Goal: Information Seeking & Learning: Learn about a topic

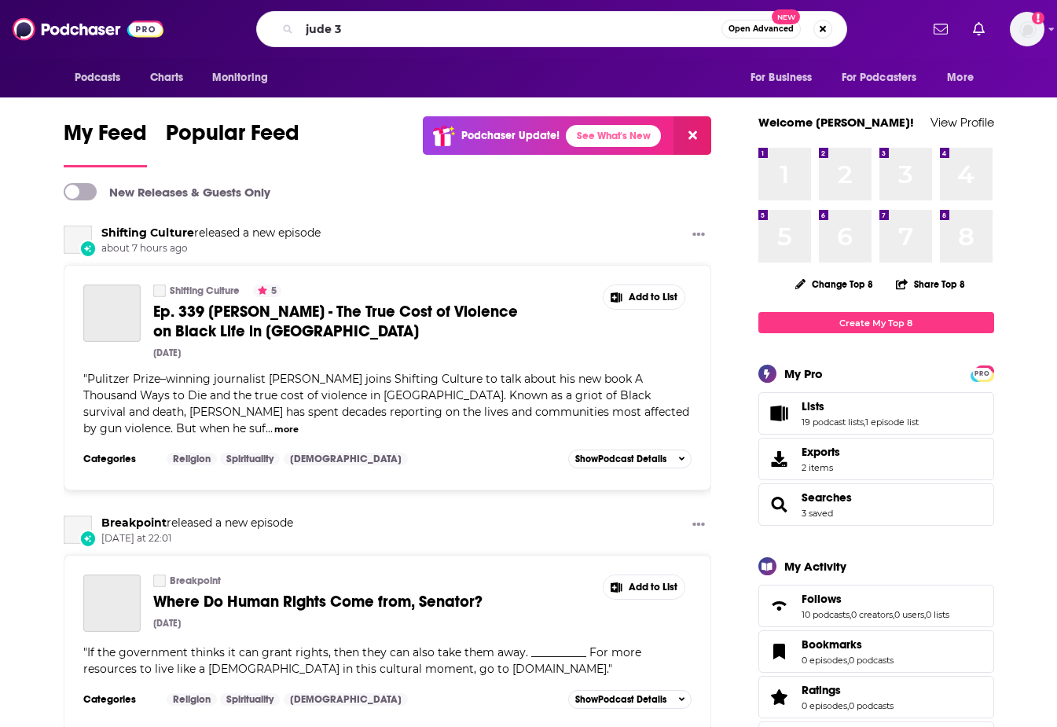
type input "jude 3"
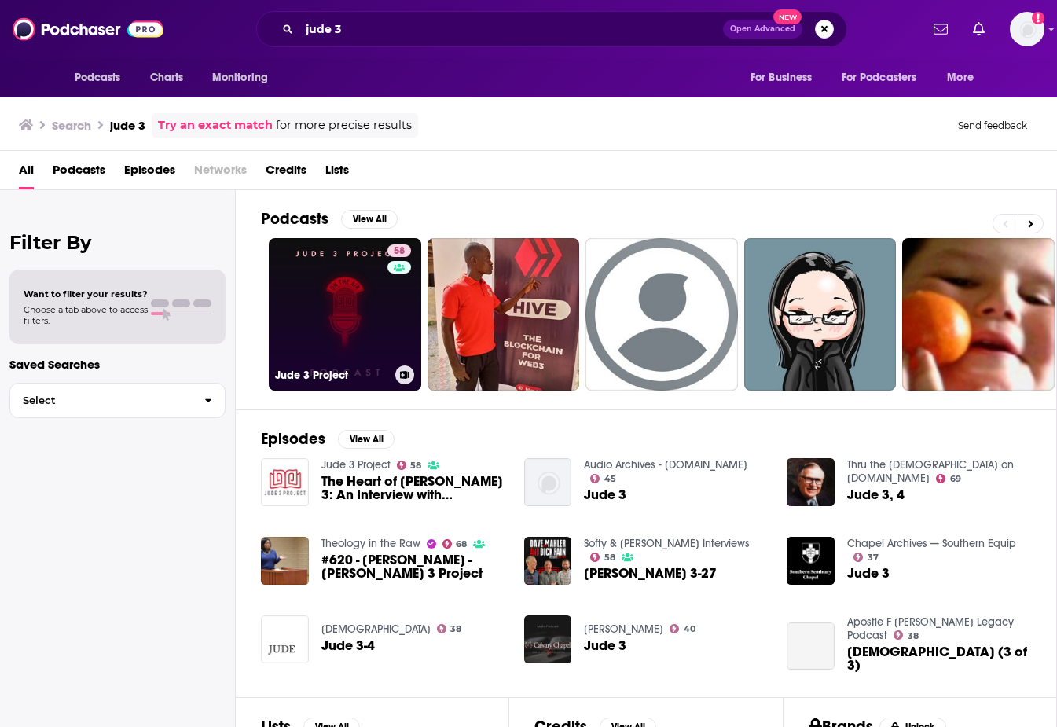
click at [350, 362] on link "58 Jude 3 Project" at bounding box center [345, 314] width 152 height 152
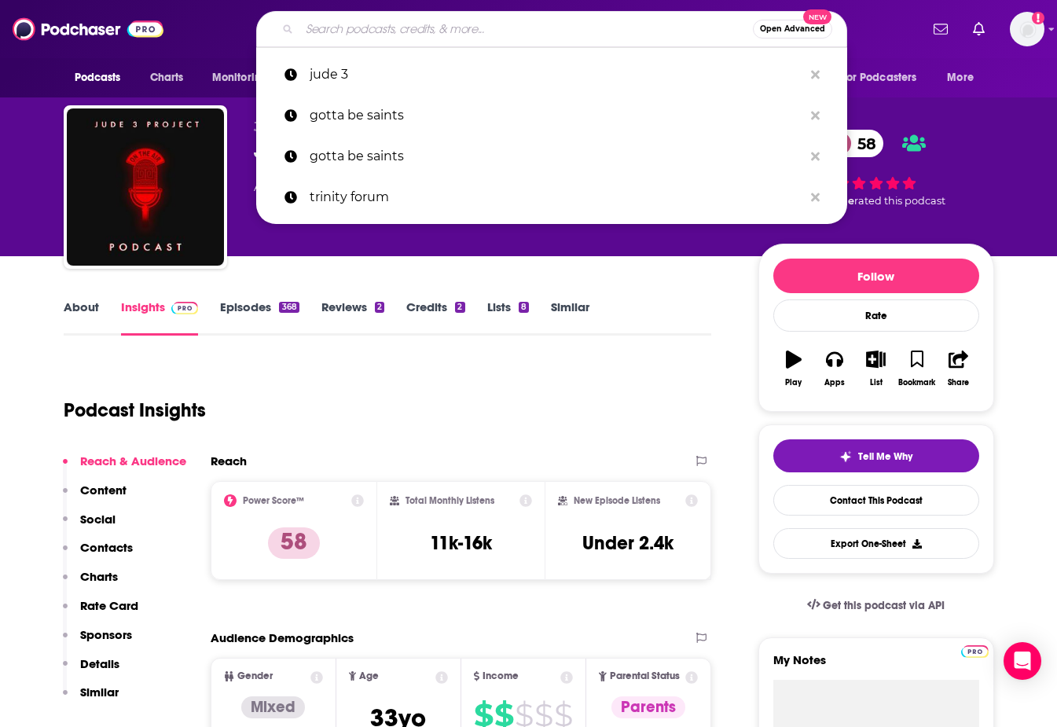
click at [376, 24] on input "Search podcasts, credits, & more..." at bounding box center [525, 29] width 453 height 25
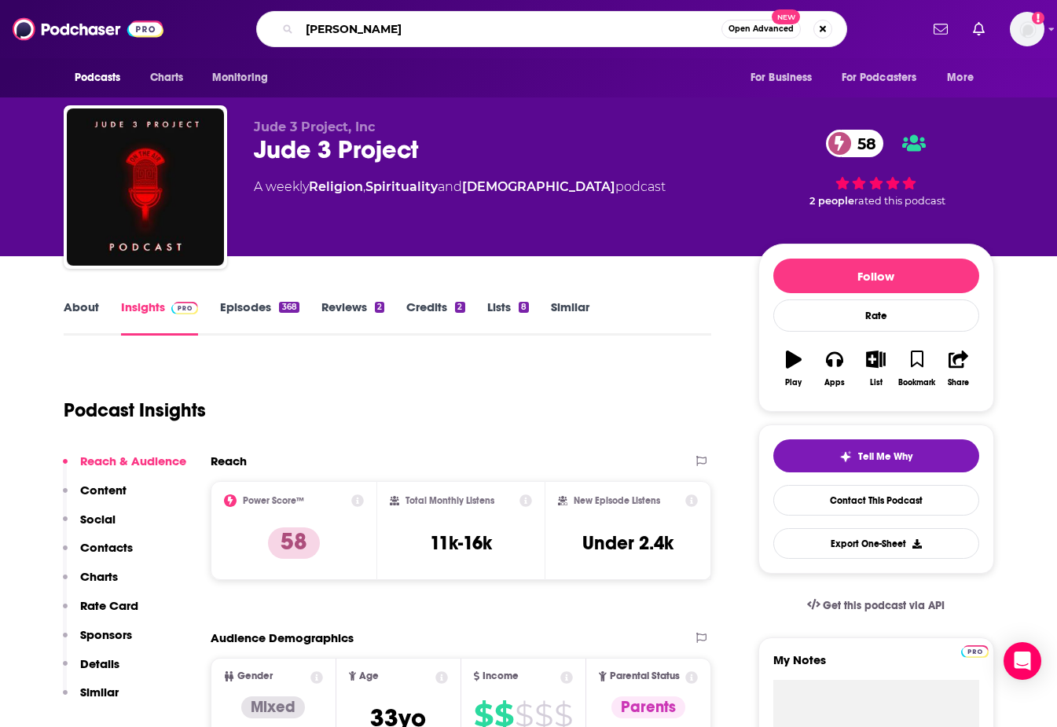
type input "[PERSON_NAME]"
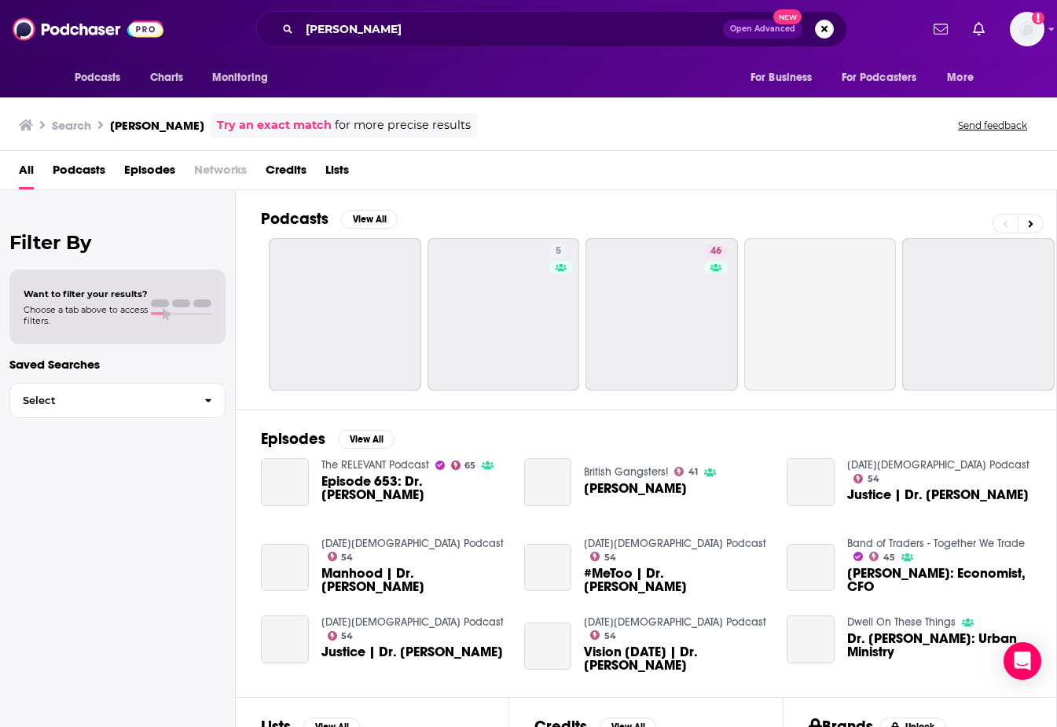
click at [139, 168] on span "Episodes" at bounding box center [149, 173] width 51 height 32
